Goal: Book appointment/travel/reservation

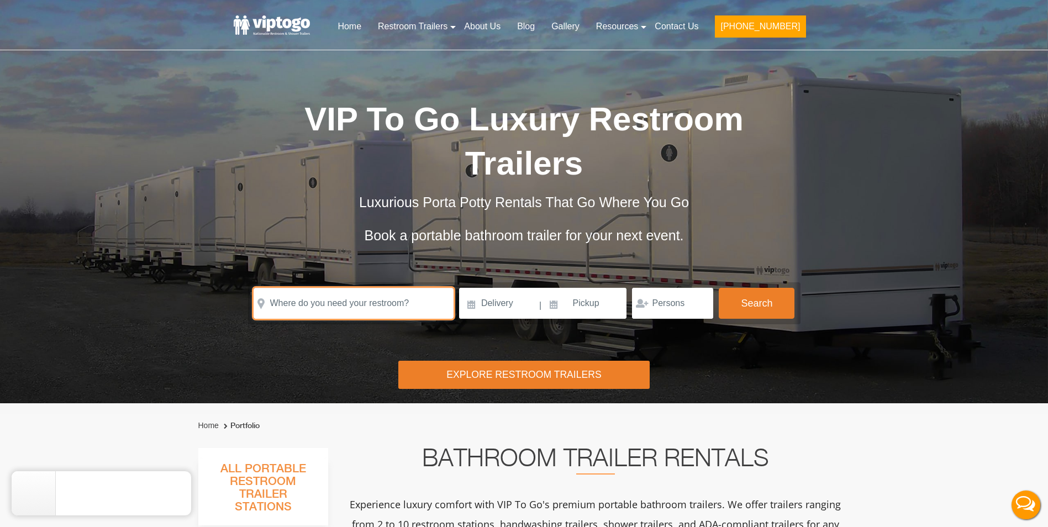
click at [371, 288] on input "text" at bounding box center [354, 303] width 200 height 31
click at [367, 288] on input "text" at bounding box center [354, 303] width 200 height 31
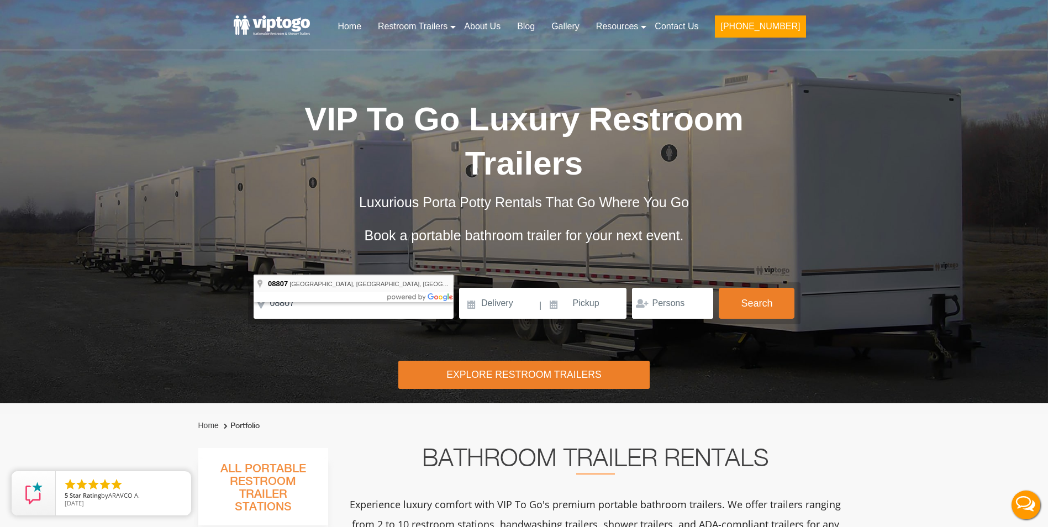
type input "[GEOGRAPHIC_DATA], [GEOGRAPHIC_DATA]"
drag, startPoint x: 361, startPoint y: 276, endPoint x: 389, endPoint y: 271, distance: 28.5
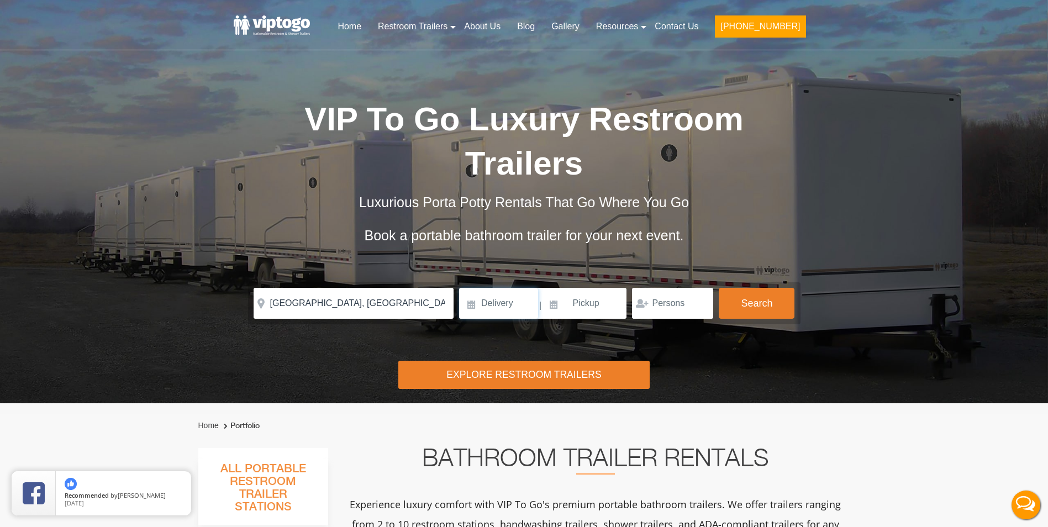
click at [469, 288] on input at bounding box center [498, 303] width 79 height 31
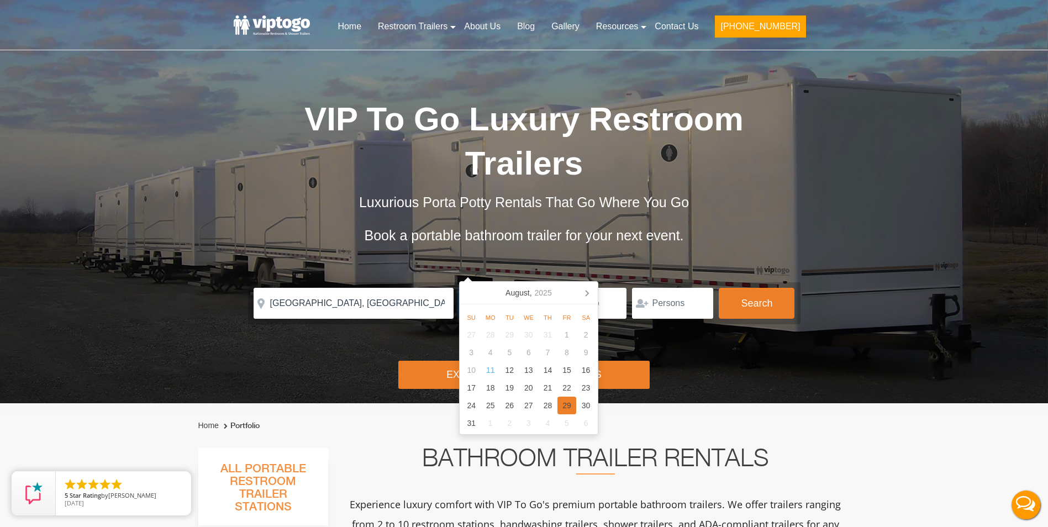
click at [569, 405] on div "29" at bounding box center [566, 406] width 19 height 18
type input "[DATE]"
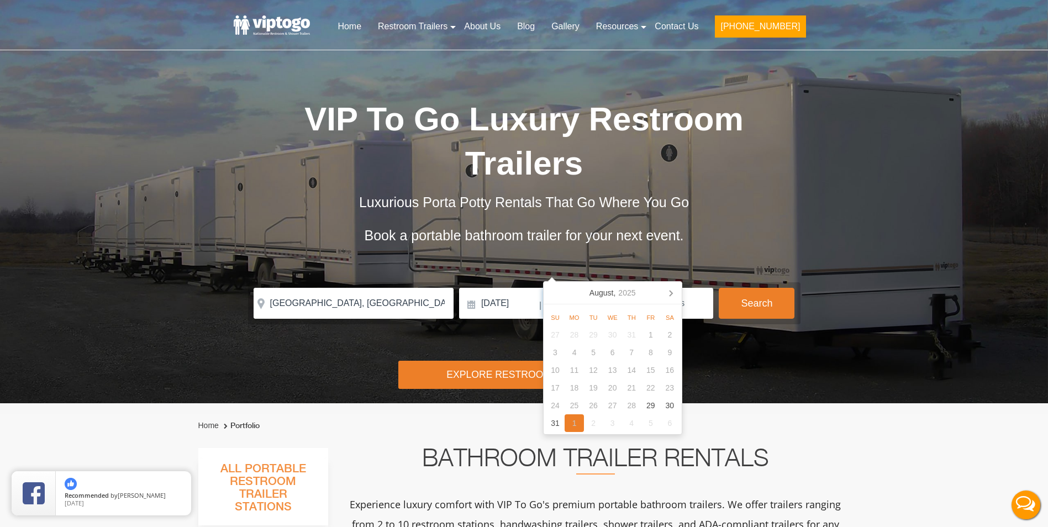
click at [574, 420] on div "1" at bounding box center [573, 423] width 19 height 18
type input "[DATE]"
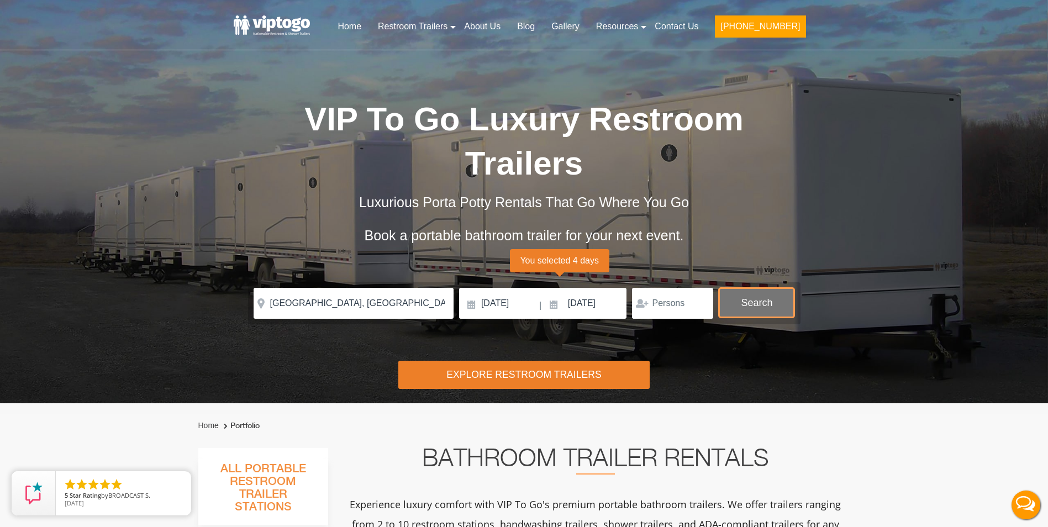
click at [746, 288] on button "Search" at bounding box center [757, 303] width 76 height 30
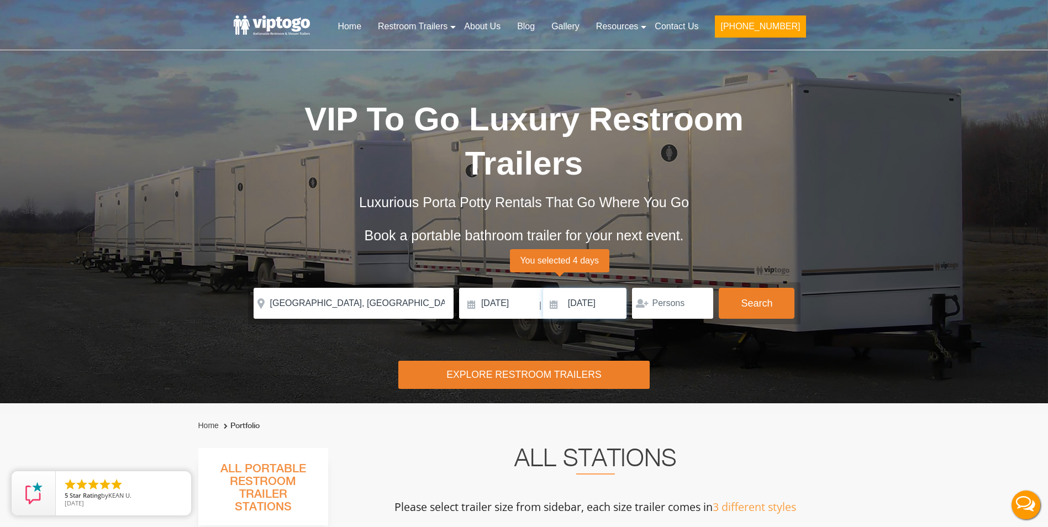
click at [555, 288] on input "[DATE]" at bounding box center [585, 303] width 84 height 31
click at [757, 347] on div "Risk-Free Reservation! Free cancellation up to 48 hours before delivery. Book n…" at bounding box center [524, 201] width 1048 height 403
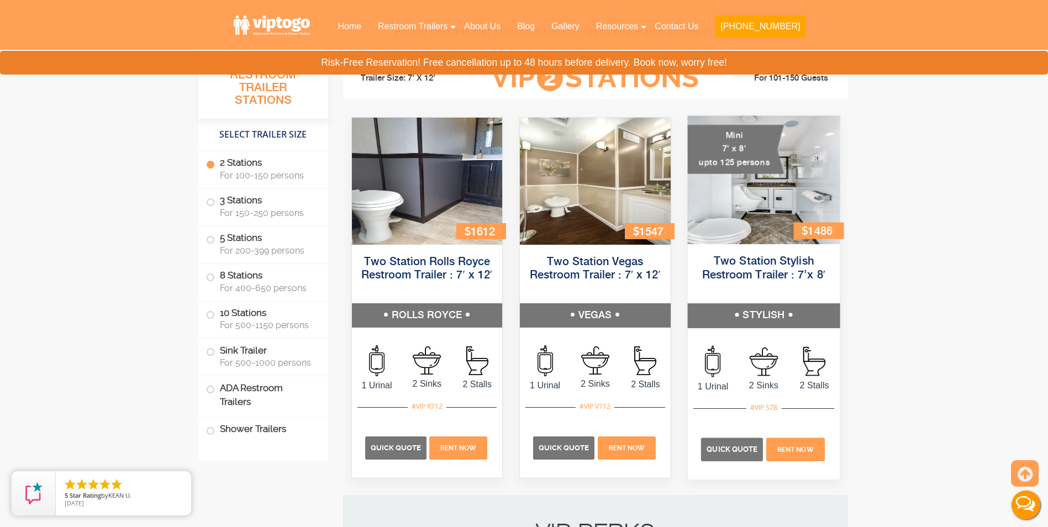
scroll to position [497, 0]
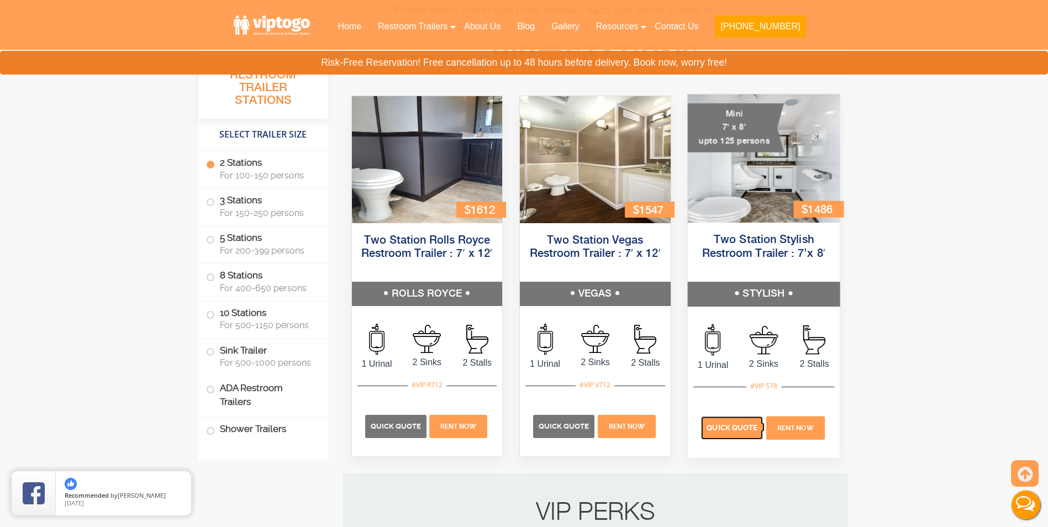
click at [734, 426] on span "Quick Quote" at bounding box center [731, 427] width 51 height 8
